Goal: Check status

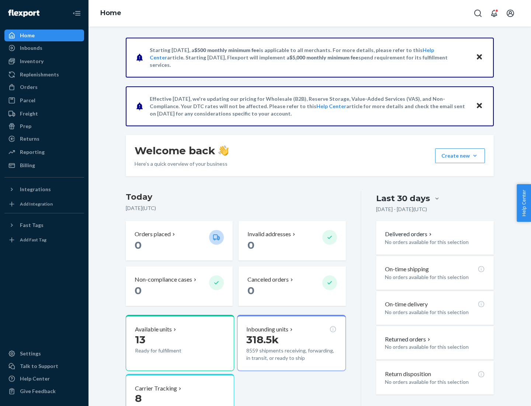
click at [475, 156] on button "Create new Create new inbound Create new order Create new product" at bounding box center [461, 155] width 50 height 15
click at [31, 48] on div "Inbounds" at bounding box center [31, 47] width 23 height 7
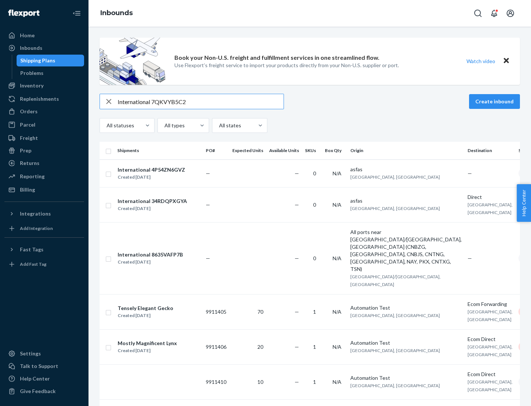
type input "International 7QKVYB5C29"
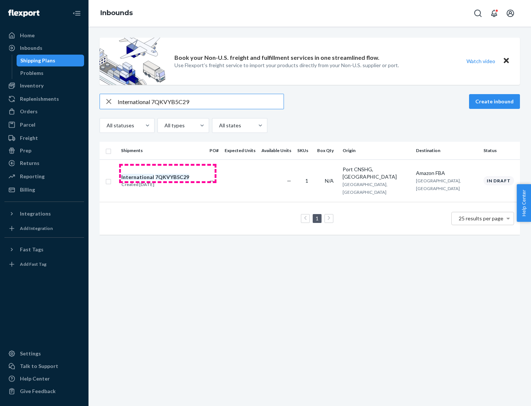
click at [168, 181] on div "Created [DATE]" at bounding box center [155, 184] width 68 height 7
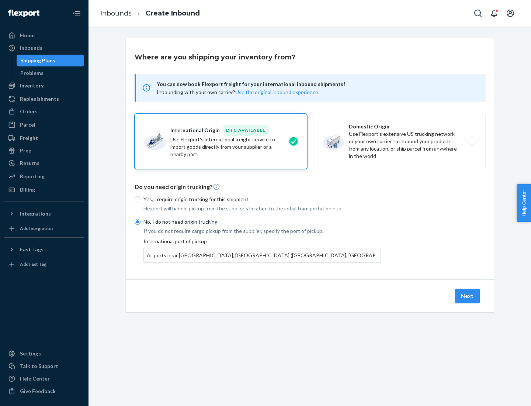
click at [468, 296] on button "Next" at bounding box center [467, 296] width 25 height 15
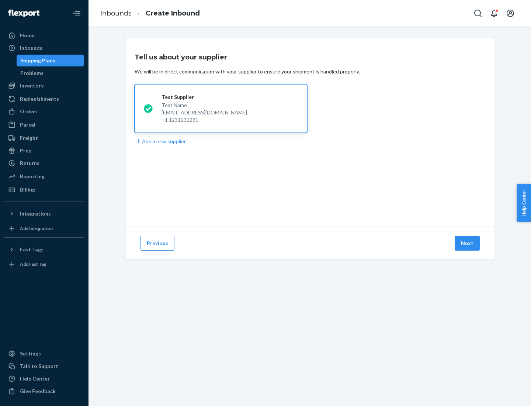
click at [468, 243] on button "Next" at bounding box center [467, 243] width 25 height 15
